Goal: Task Accomplishment & Management: Use online tool/utility

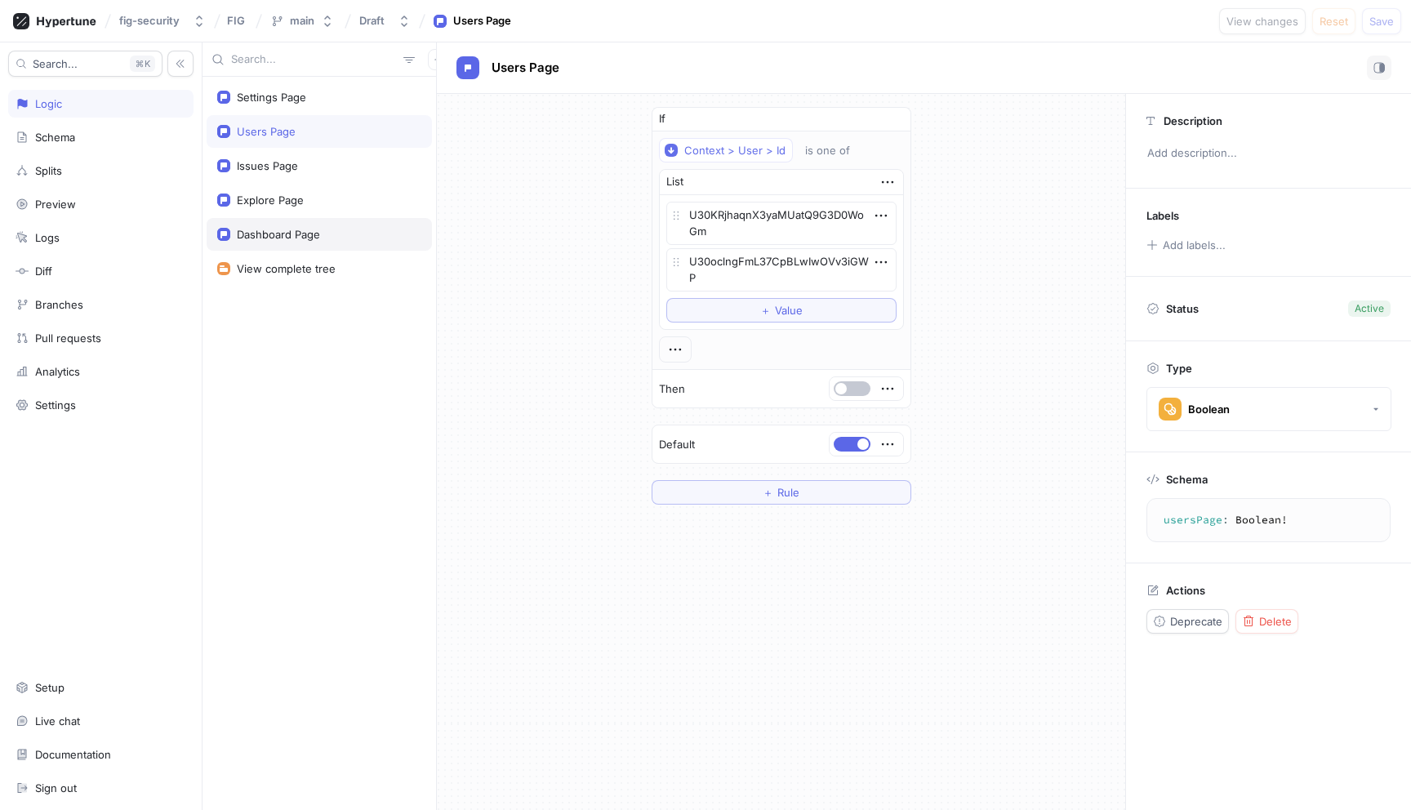
click at [336, 221] on div "Dashboard Page" at bounding box center [319, 234] width 225 height 33
type textarea "x"
type textarea "dashboardPage: Boolean!"
click at [317, 176] on div "Issues Page" at bounding box center [319, 165] width 225 height 33
type textarea "x"
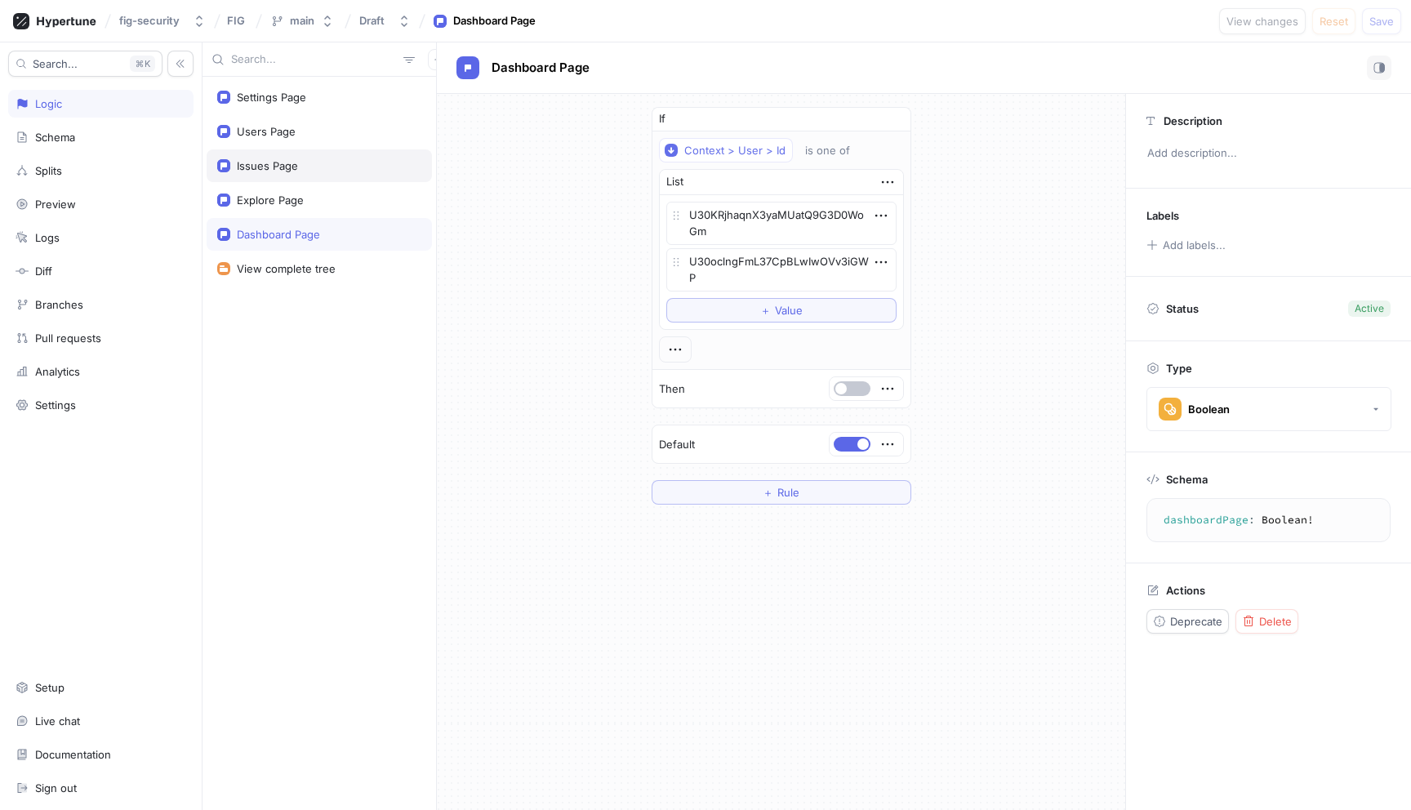
type textarea "issuesPage: Boolean!"
click at [312, 117] on div "Users Page" at bounding box center [319, 131] width 225 height 33
type textarea "x"
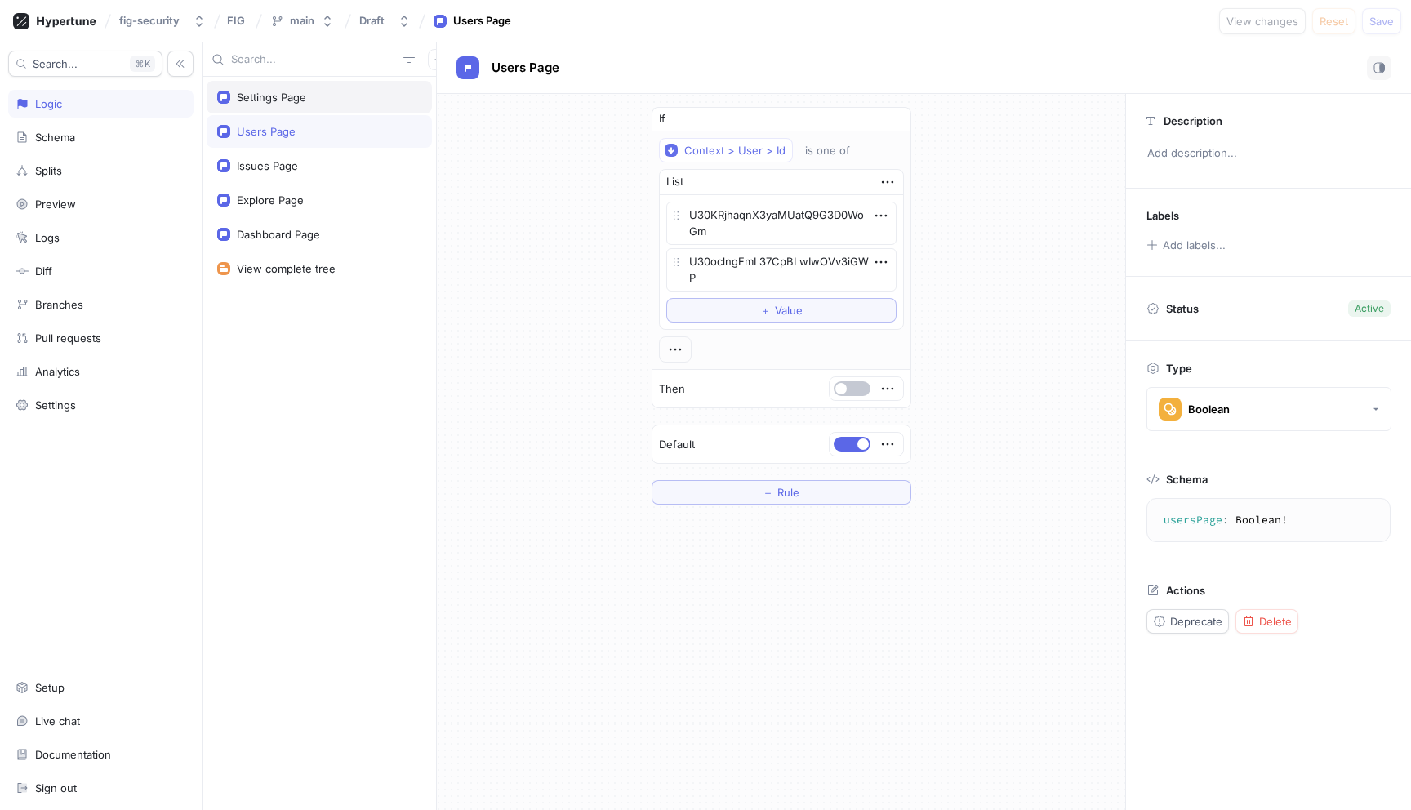
click at [305, 103] on div "Settings Page" at bounding box center [319, 97] width 204 height 13
type textarea "settingsPage: Boolean!"
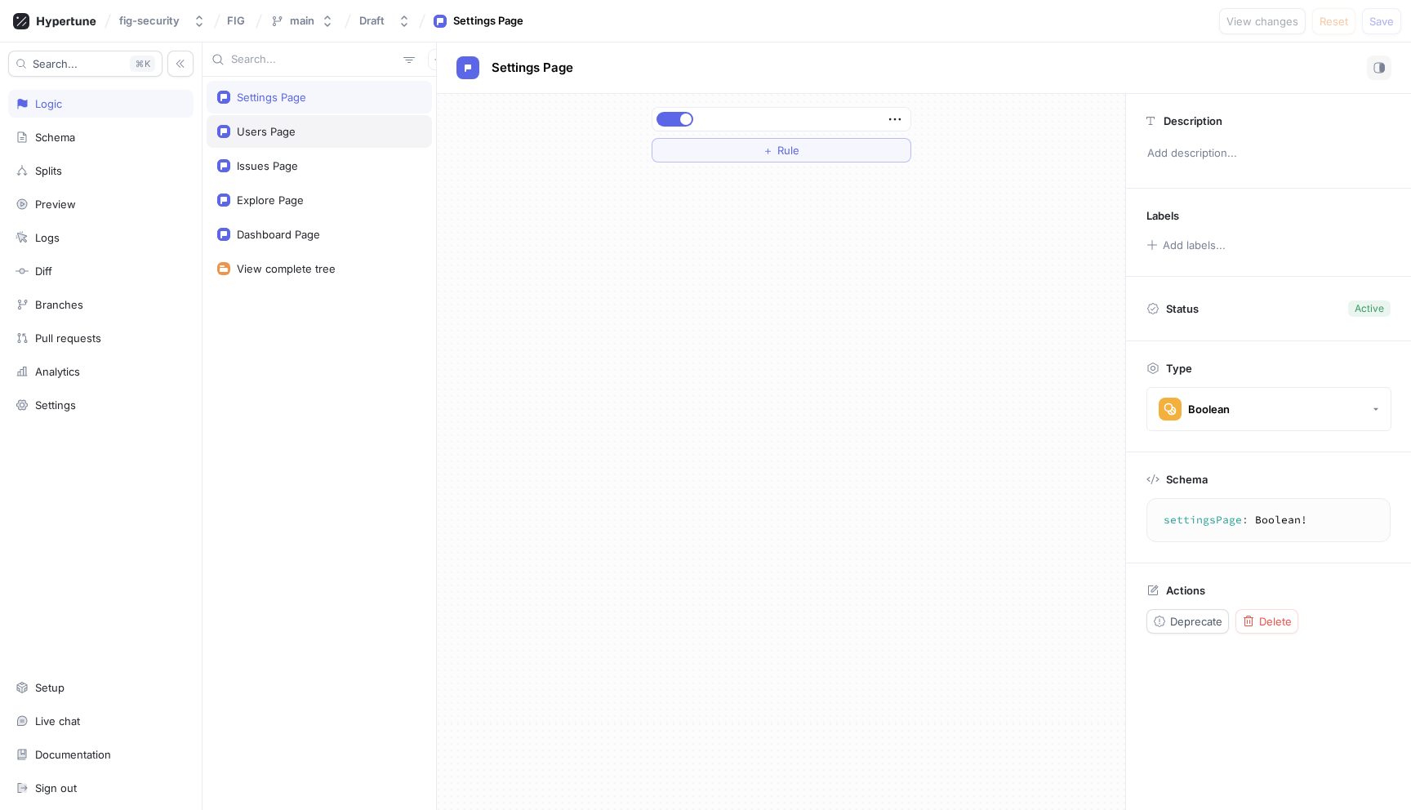
click at [305, 136] on div "Users Page" at bounding box center [319, 131] width 204 height 13
type textarea "x"
type textarea "usersPage: Boolean!"
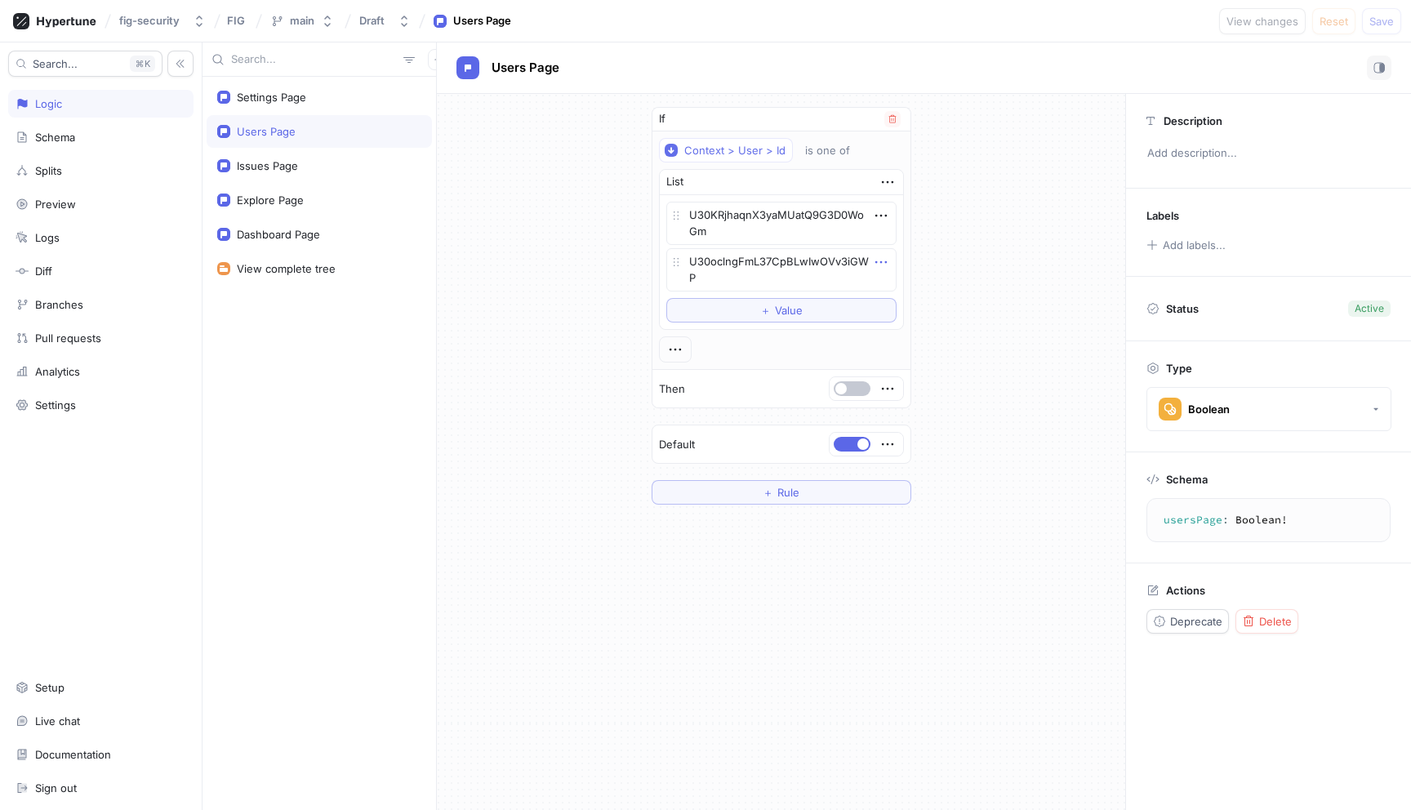
click at [883, 261] on icon "button" at bounding box center [881, 262] width 18 height 18
click at [554, 333] on div "If Context > User > Id is one of List U30KRjhaqnX3yaMUatQ9G3D0WoGm U30oclngFmL3…" at bounding box center [781, 306] width 688 height 424
click at [1043, 217] on div "If Context > User > Id is one of List U30KRjhaqnX3yaMUatQ9G3D0WoGm U30oclngFmL3…" at bounding box center [781, 306] width 688 height 424
click at [1043, 189] on div "If Context > User > Id is one of List U30KRjhaqnX3yaMUatQ9G3D0WoGm U30oclngFmL3…" at bounding box center [781, 306] width 688 height 424
click at [1058, 146] on div "If Context > User > Id is one of List U30KRjhaqnX3yaMUatQ9G3D0WoGm U30oclngFmL3…" at bounding box center [781, 306] width 688 height 424
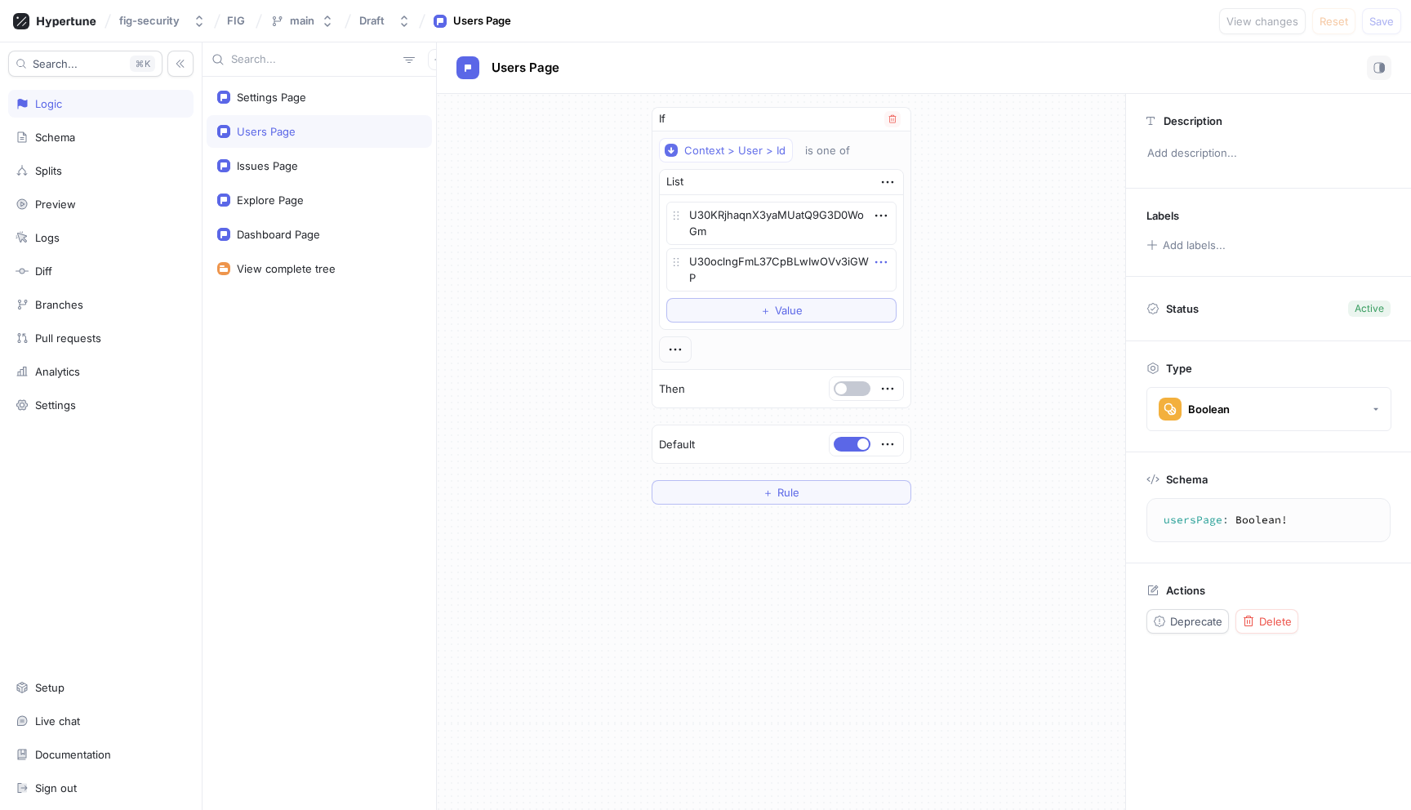
click at [878, 258] on icon "button" at bounding box center [881, 262] width 18 height 18
click at [893, 299] on div "Delete" at bounding box center [945, 292] width 139 height 28
click at [880, 213] on icon "button" at bounding box center [881, 216] width 18 height 18
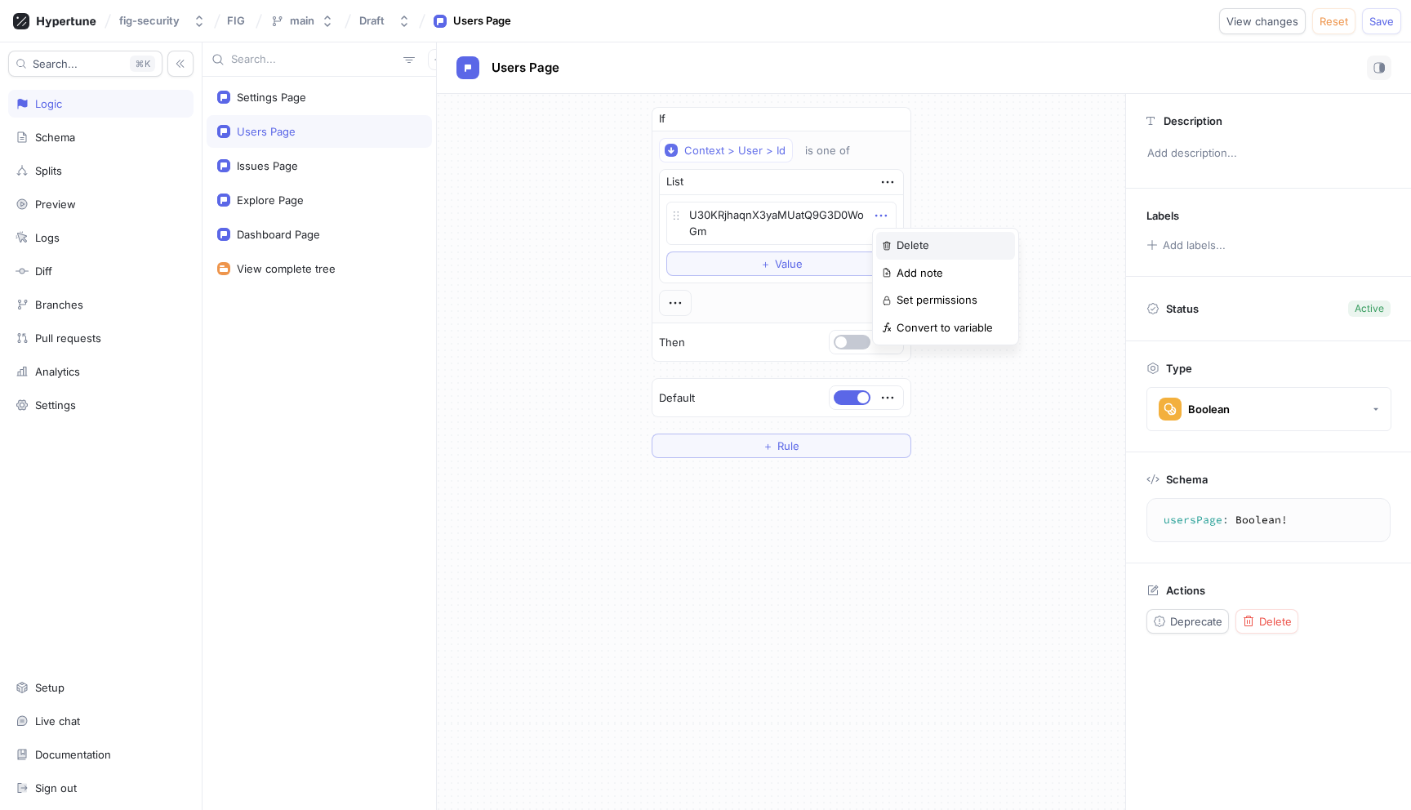
click at [888, 234] on div "Delete" at bounding box center [945, 246] width 139 height 28
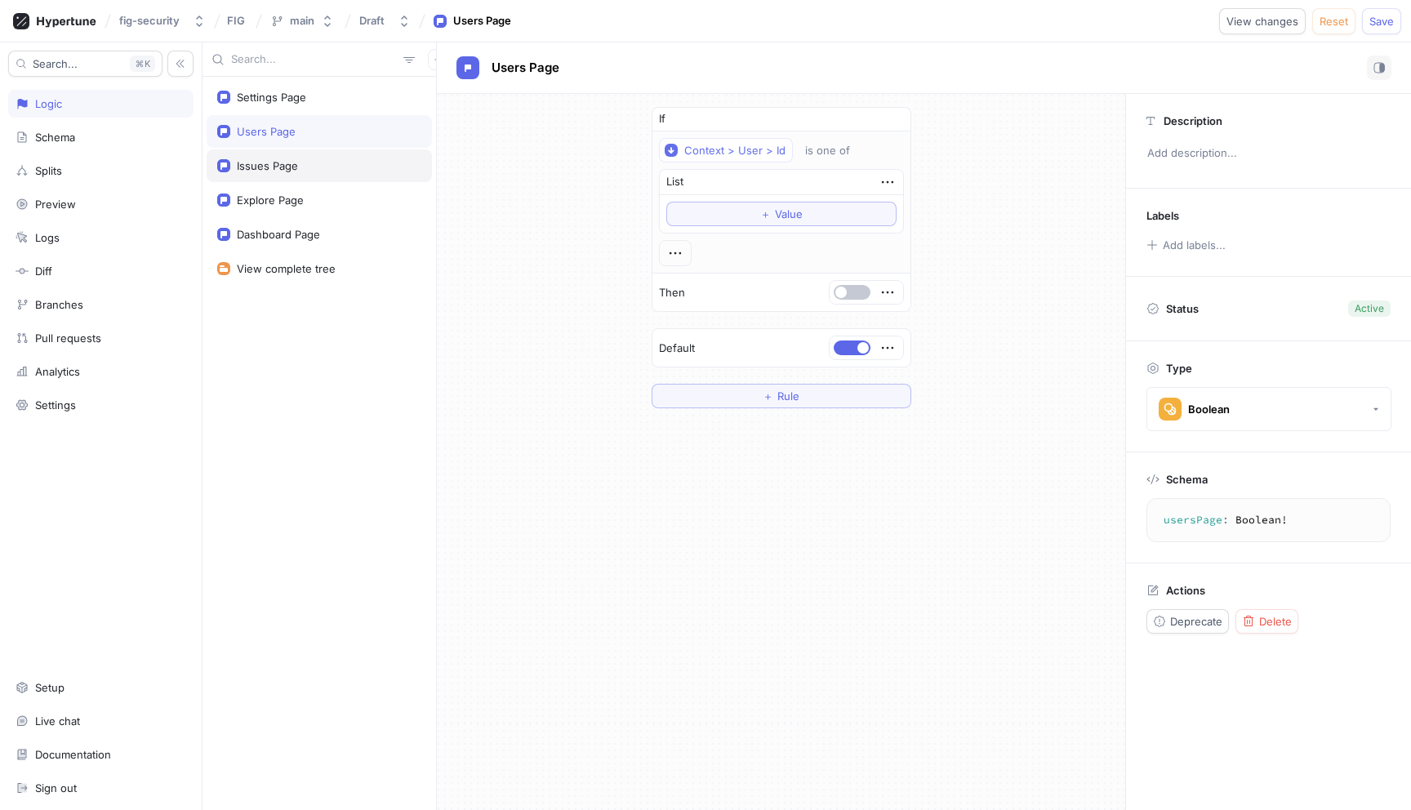
click at [351, 168] on div "Issues Page" at bounding box center [319, 165] width 204 height 13
type textarea "x"
type textarea "issuesPage: Boolean!"
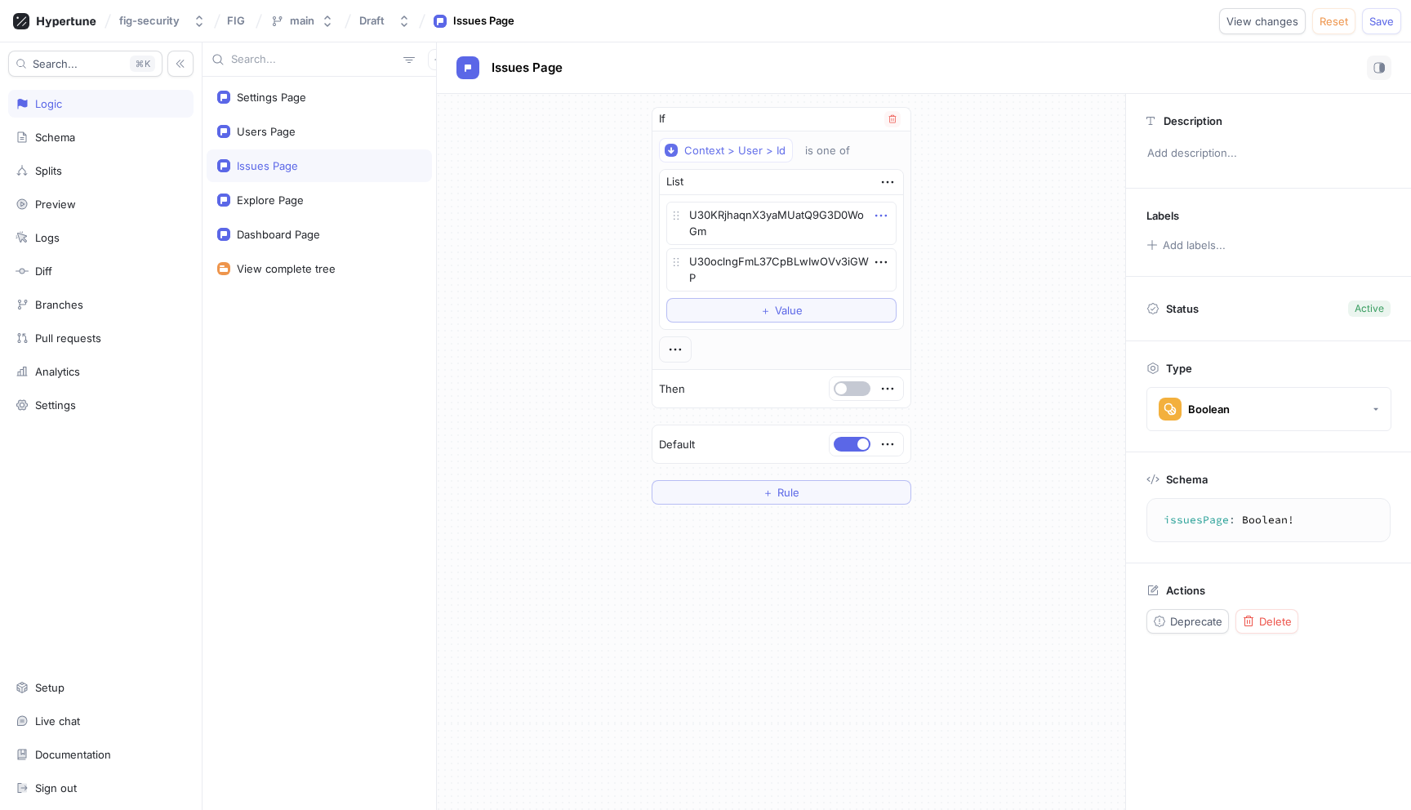
click at [884, 217] on icon "button" at bounding box center [881, 216] width 18 height 18
click at [889, 238] on div "Delete" at bounding box center [945, 246] width 139 height 28
click at [889, 215] on icon "button" at bounding box center [881, 216] width 18 height 18
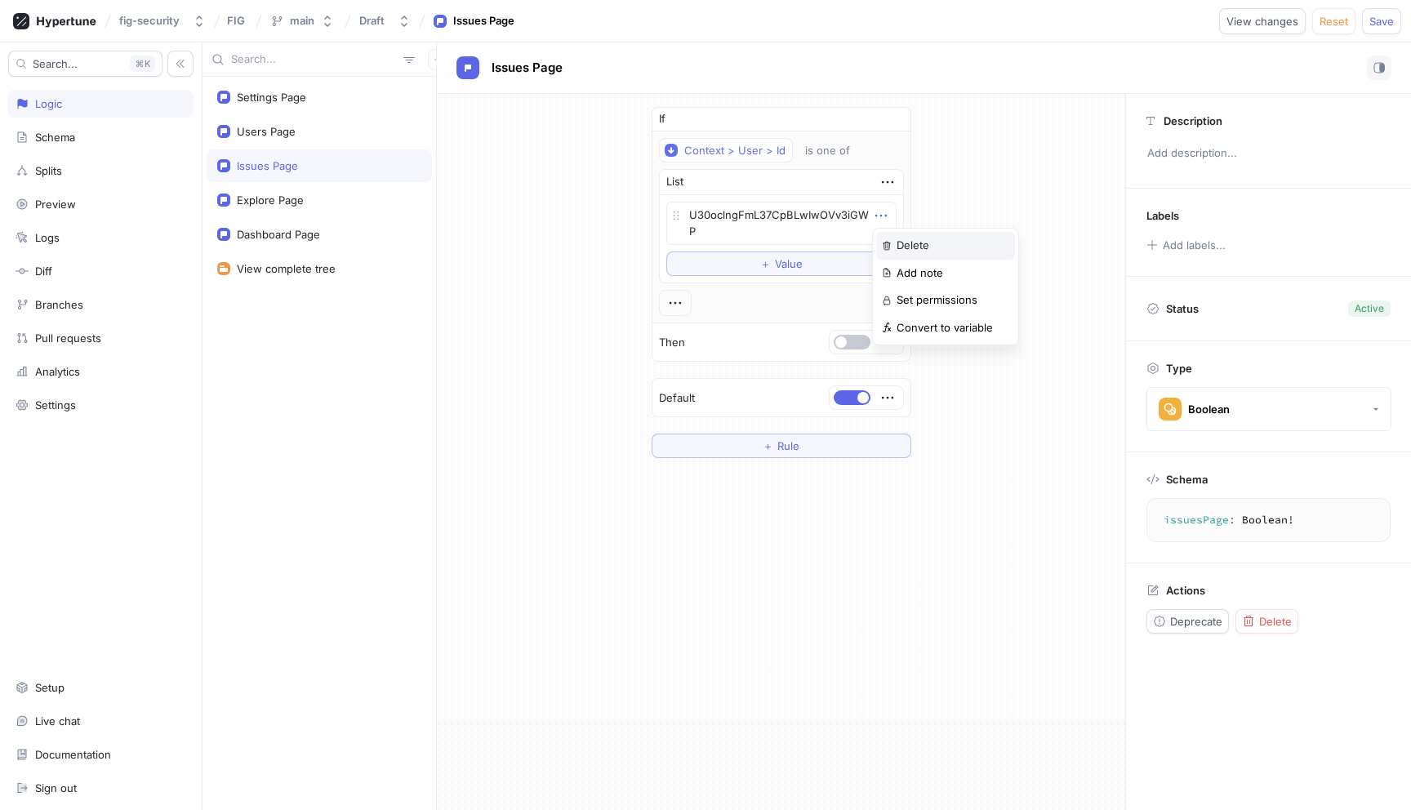
click at [893, 236] on div "Delete" at bounding box center [945, 246] width 139 height 28
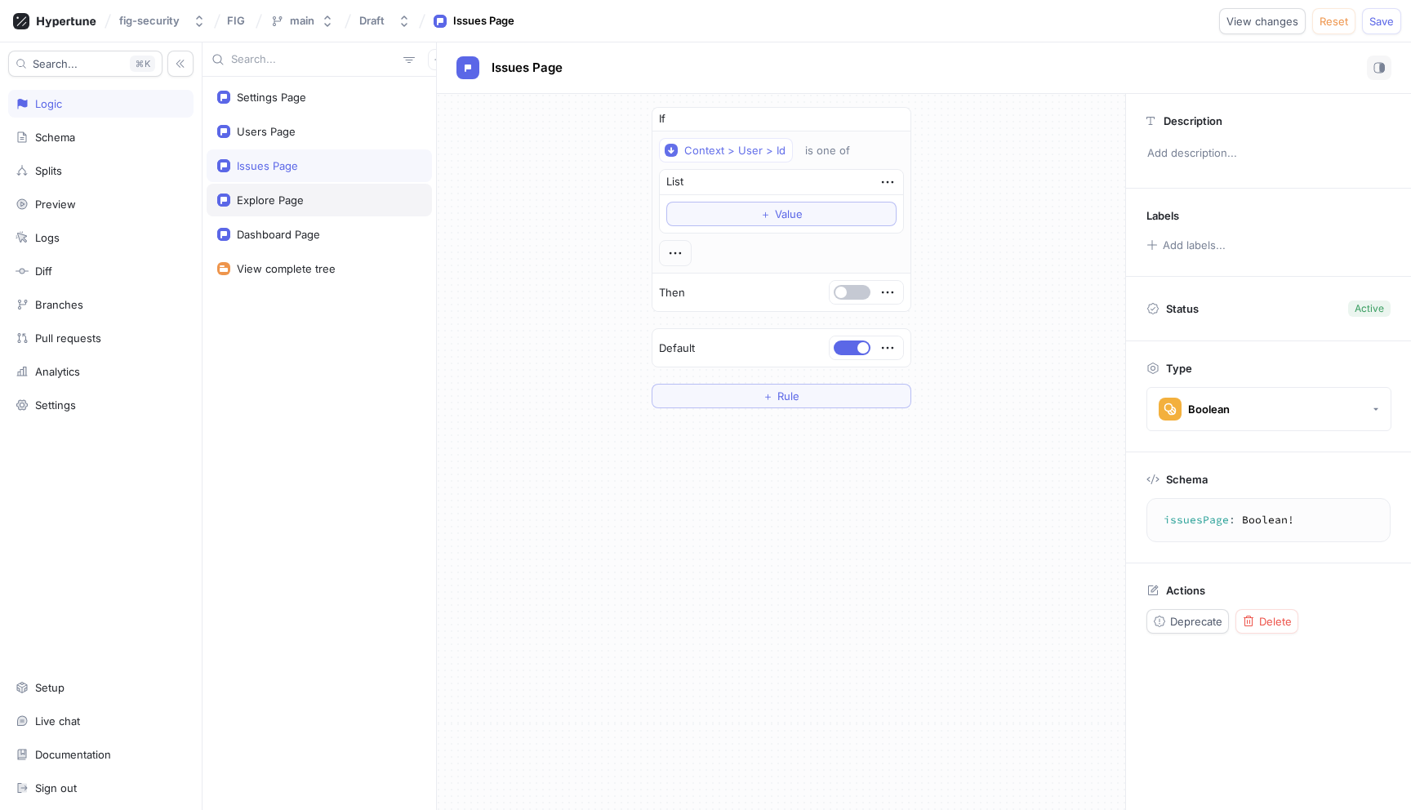
click at [315, 202] on div "Explore Page" at bounding box center [319, 200] width 204 height 13
type textarea "x"
type textarea "explorePage: Boolean!"
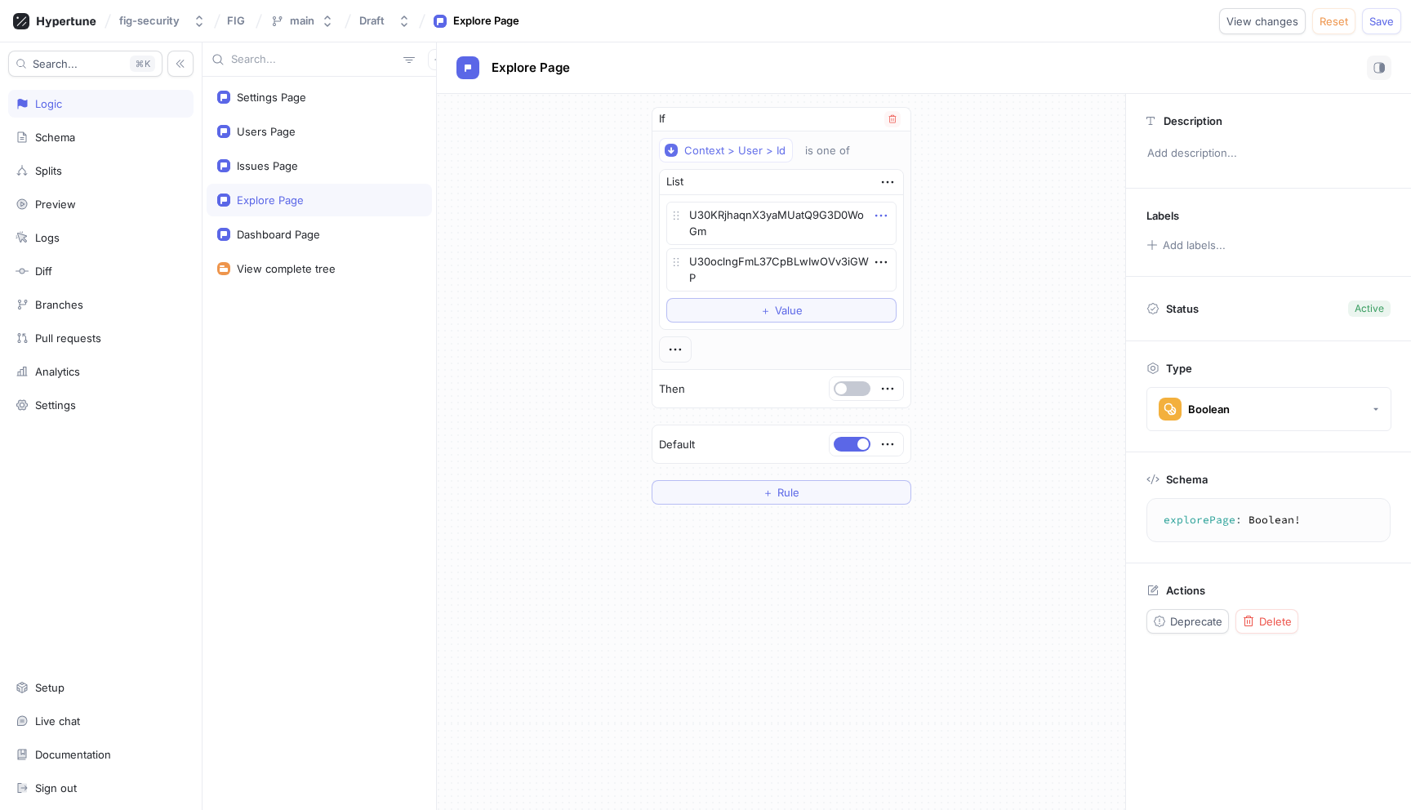
click at [882, 216] on icon "button" at bounding box center [881, 216] width 18 height 18
click at [887, 239] on div "Delete" at bounding box center [945, 246] width 139 height 28
click at [885, 221] on icon "button" at bounding box center [881, 216] width 18 height 18
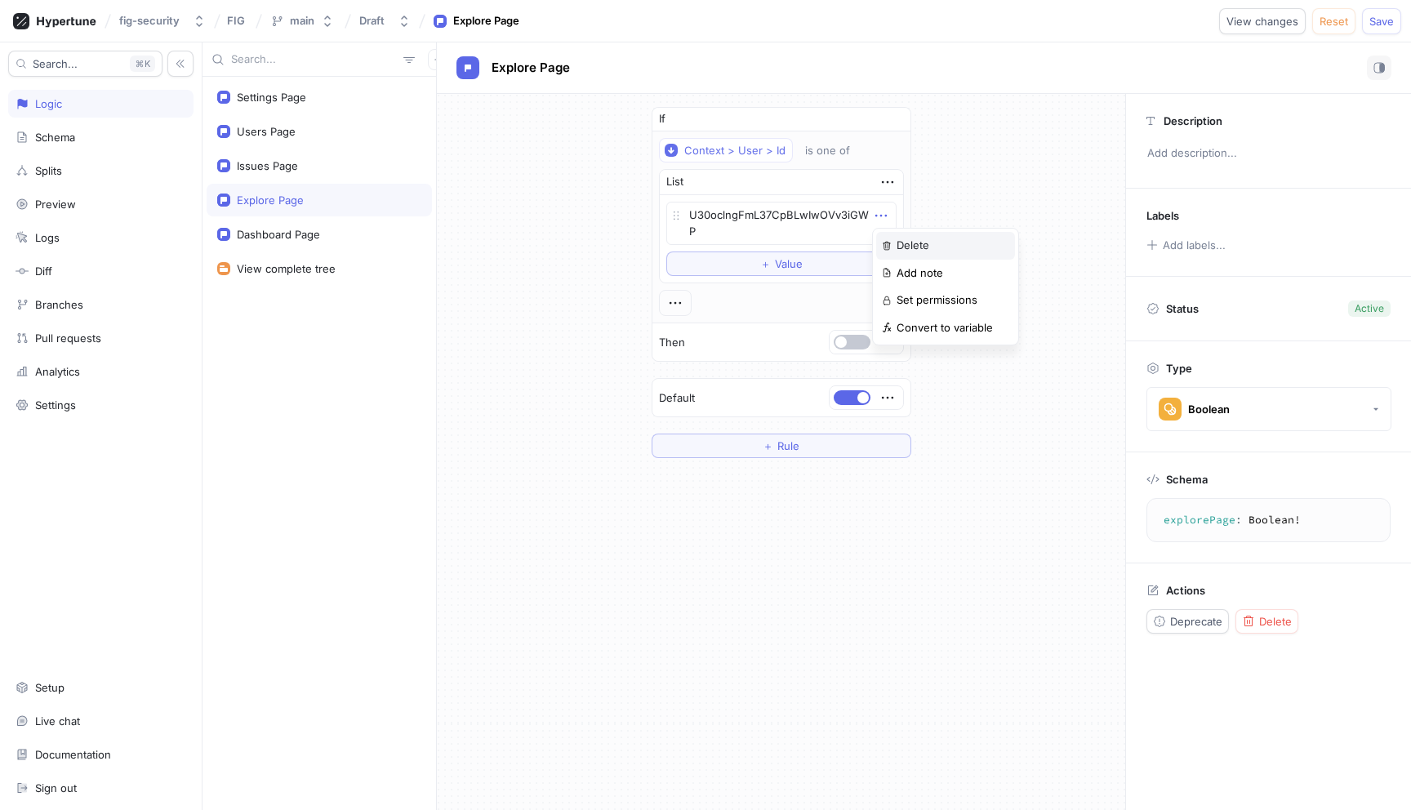
click at [889, 238] on div "Delete" at bounding box center [945, 246] width 139 height 28
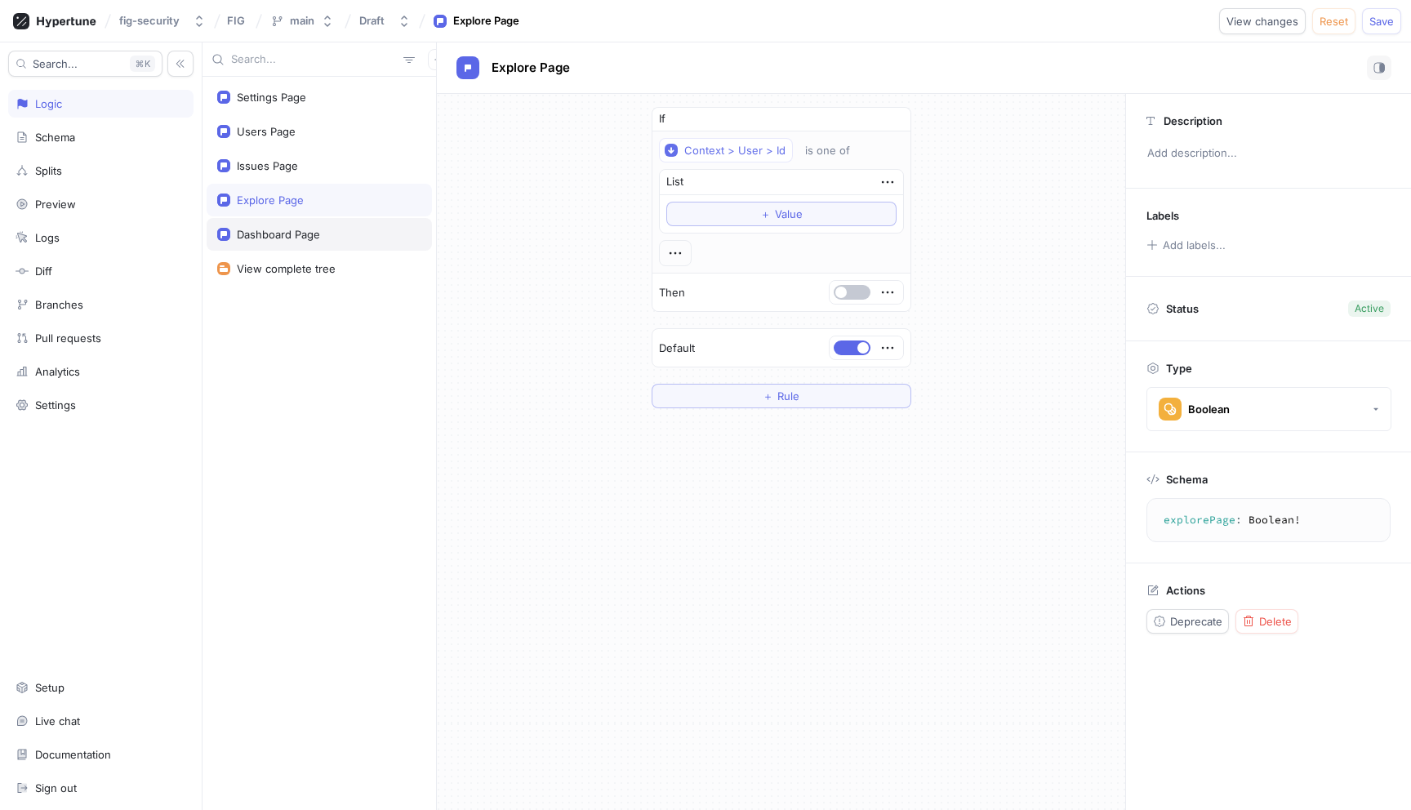
click at [366, 232] on div "Dashboard Page" at bounding box center [319, 234] width 204 height 13
type textarea "x"
type textarea "dashboardPage: Boolean!"
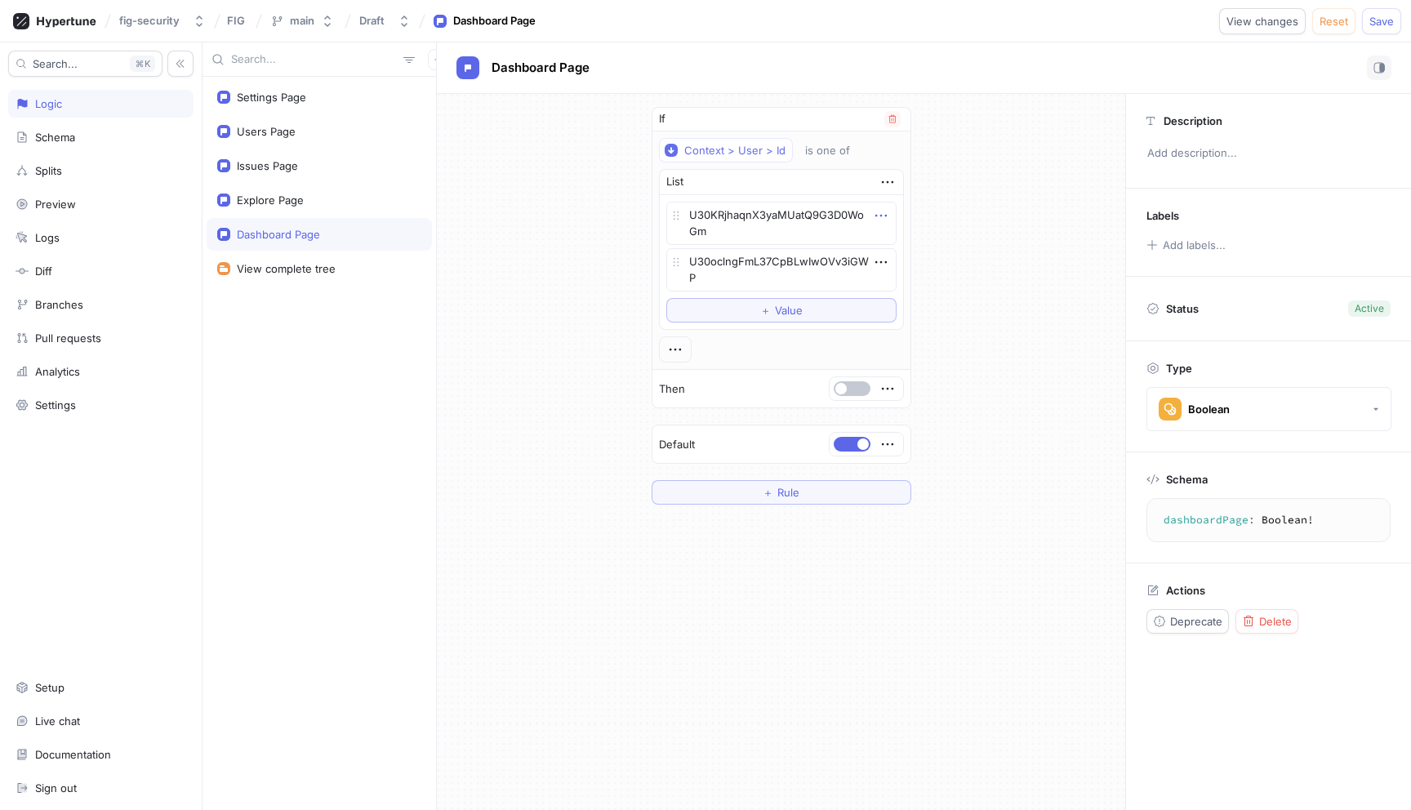
click at [881, 217] on icon "button" at bounding box center [881, 216] width 18 height 18
click at [887, 241] on img at bounding box center [887, 246] width 10 height 10
type textarea "x"
click at [883, 217] on icon "button" at bounding box center [881, 216] width 18 height 18
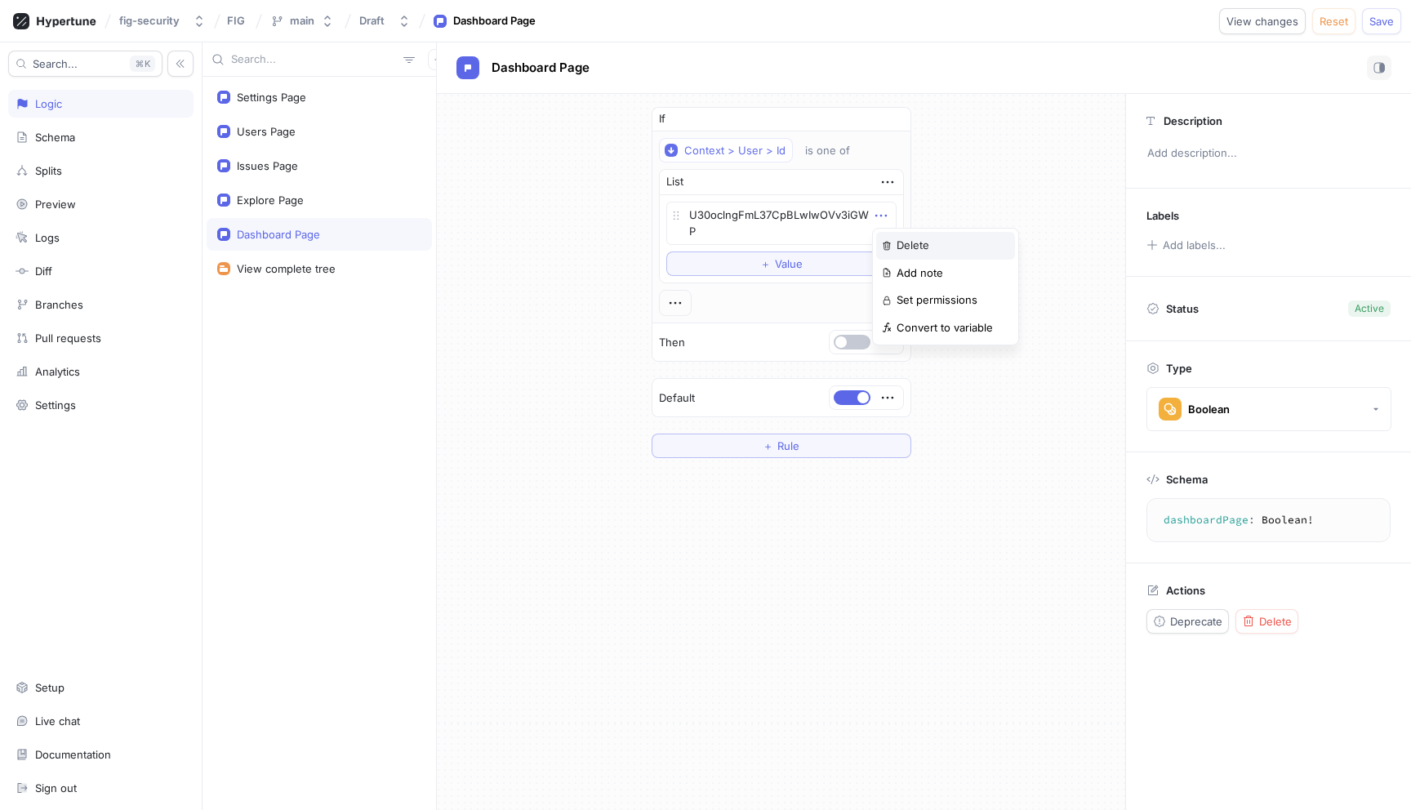
click at [884, 233] on div "Delete" at bounding box center [945, 246] width 139 height 28
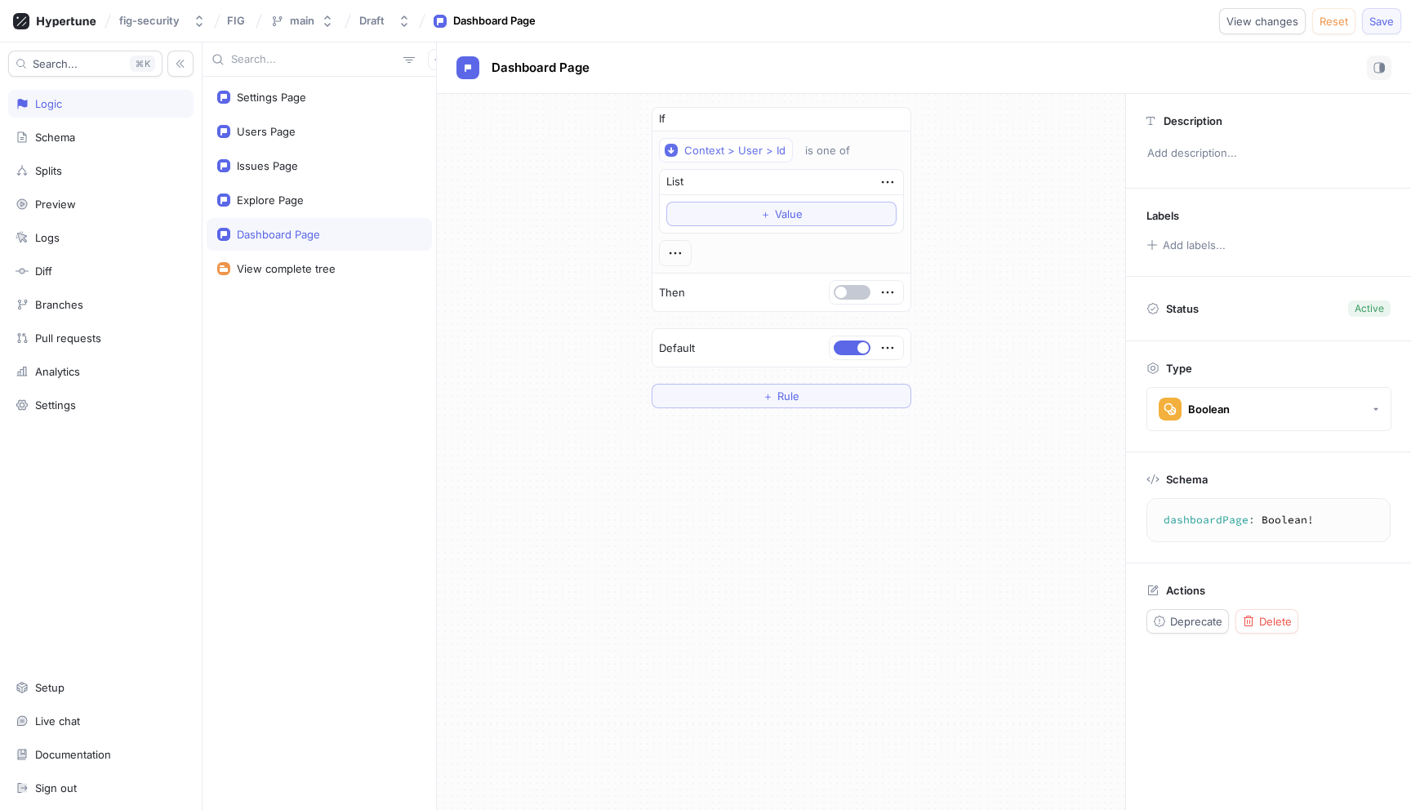
click at [1362, 18] on button "Save" at bounding box center [1381, 21] width 39 height 26
